Goal: Information Seeking & Learning: Learn about a topic

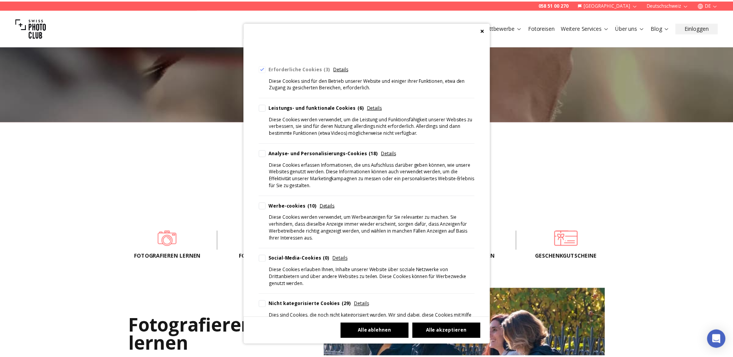
scroll to position [87, 0]
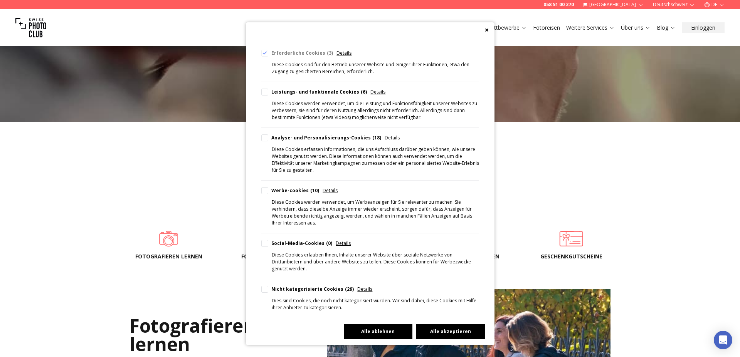
click at [266, 92] on div "Cookie Consent Preferences" at bounding box center [264, 92] width 7 height 7
click at [383, 327] on button "Alle ablehnen" at bounding box center [378, 331] width 69 height 15
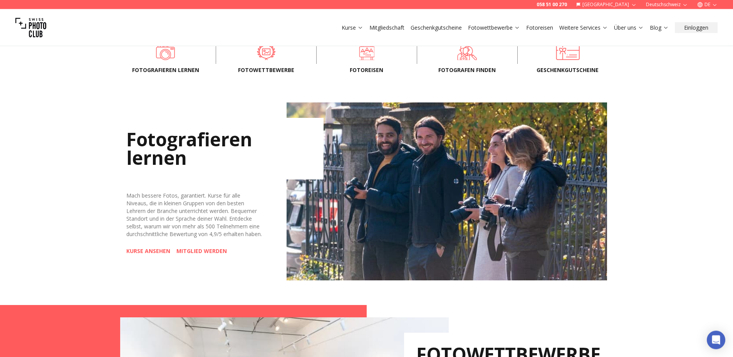
scroll to position [275, 0]
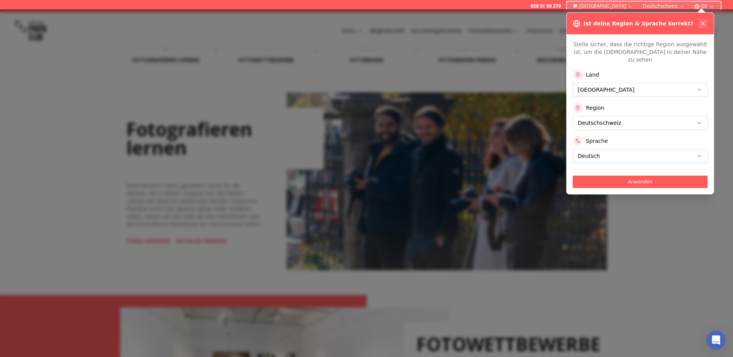
click at [704, 25] on icon at bounding box center [703, 23] width 6 height 6
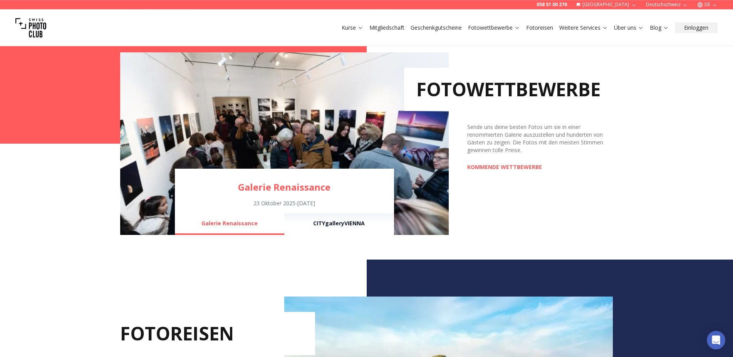
scroll to position [511, 0]
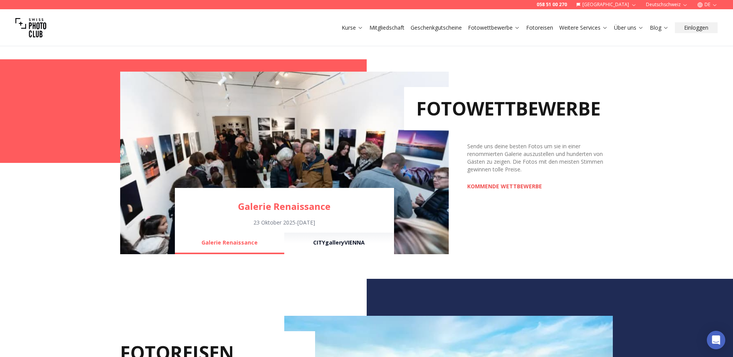
click at [521, 188] on link "KOMMENDE WETTBEWERBE" at bounding box center [504, 187] width 75 height 8
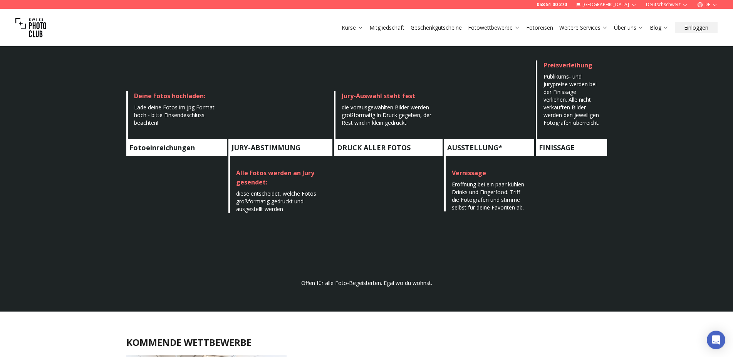
scroll to position [354, 0]
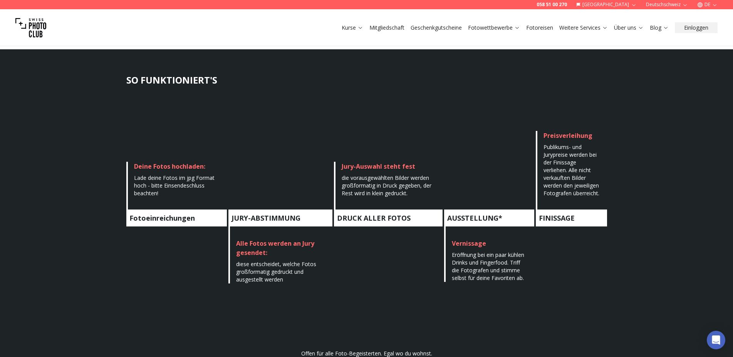
click at [385, 30] on link "Mitgliedschaft" at bounding box center [386, 28] width 35 height 8
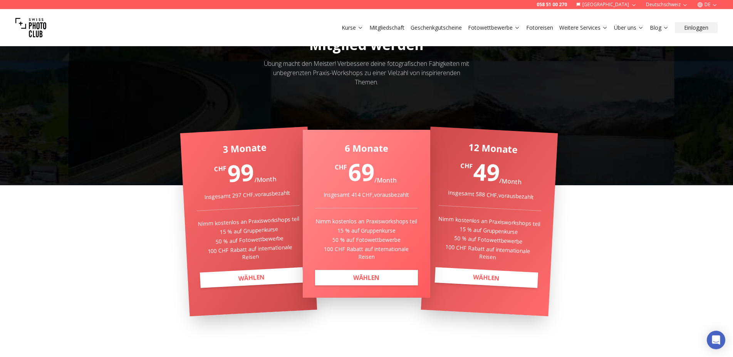
scroll to position [79, 0]
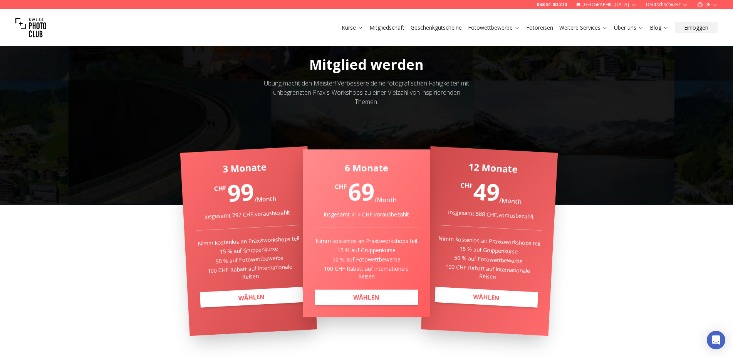
click at [494, 30] on link "Fotowettbewerbe" at bounding box center [494, 28] width 52 height 8
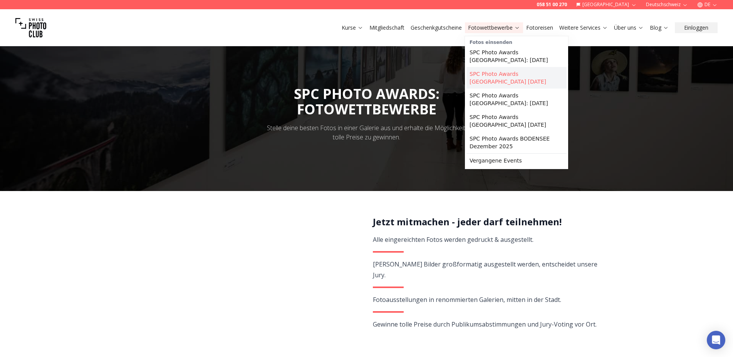
click at [503, 73] on link "SPC Photo Awards [GEOGRAPHIC_DATA] [DATE]" at bounding box center [517, 78] width 100 height 22
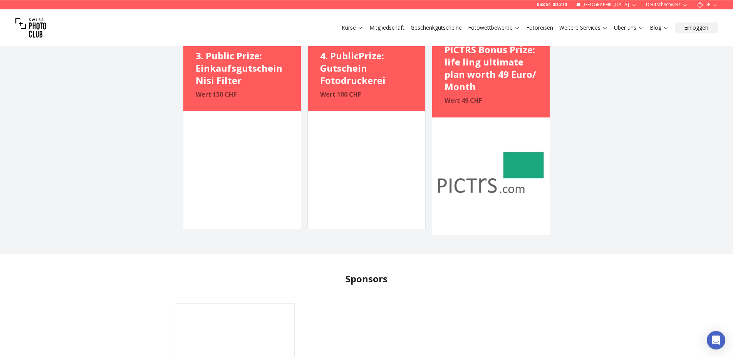
scroll to position [2083, 0]
